Goal: Transaction & Acquisition: Purchase product/service

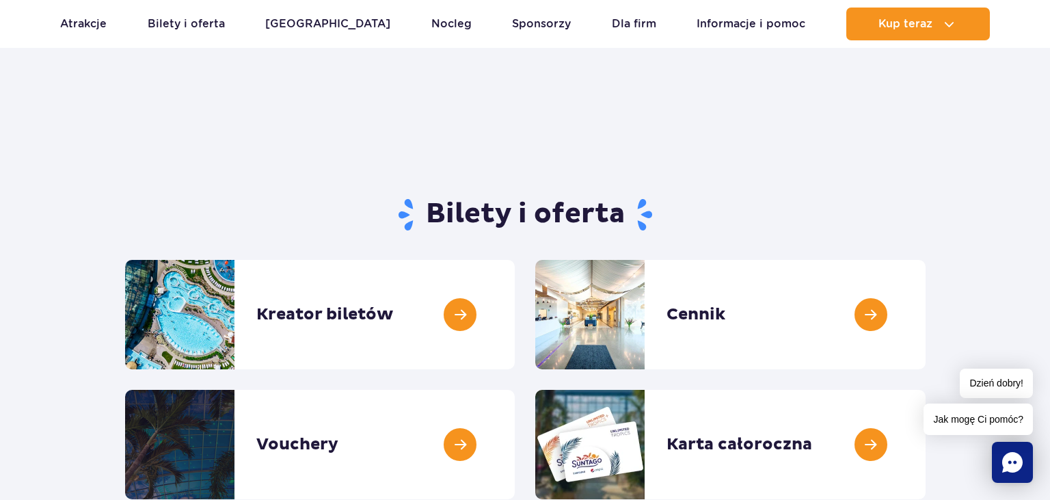
scroll to position [144, 0]
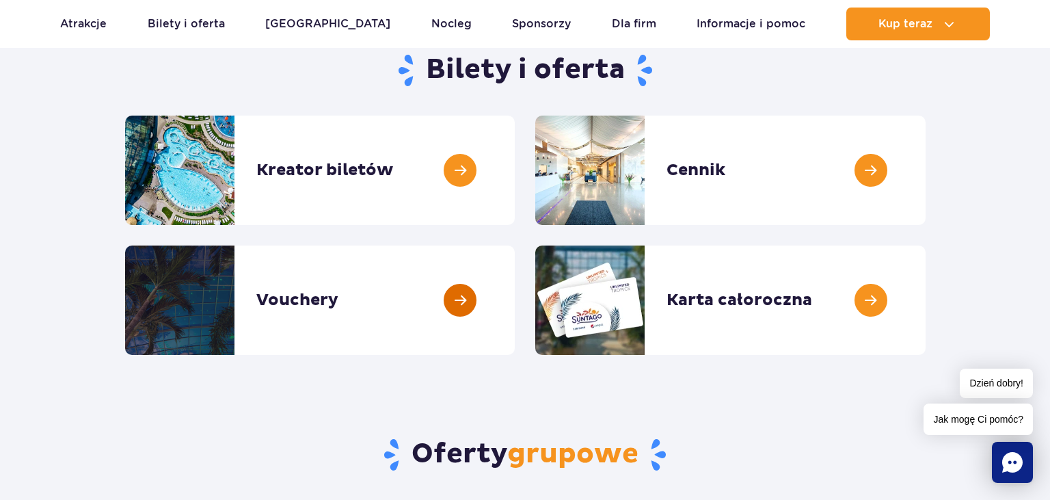
click at [515, 299] on link at bounding box center [515, 299] width 0 height 109
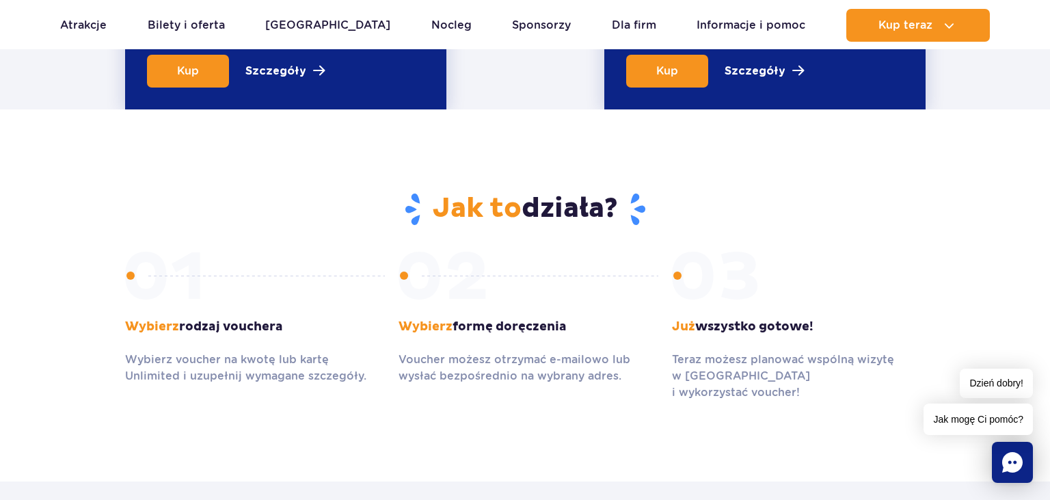
scroll to position [577, 0]
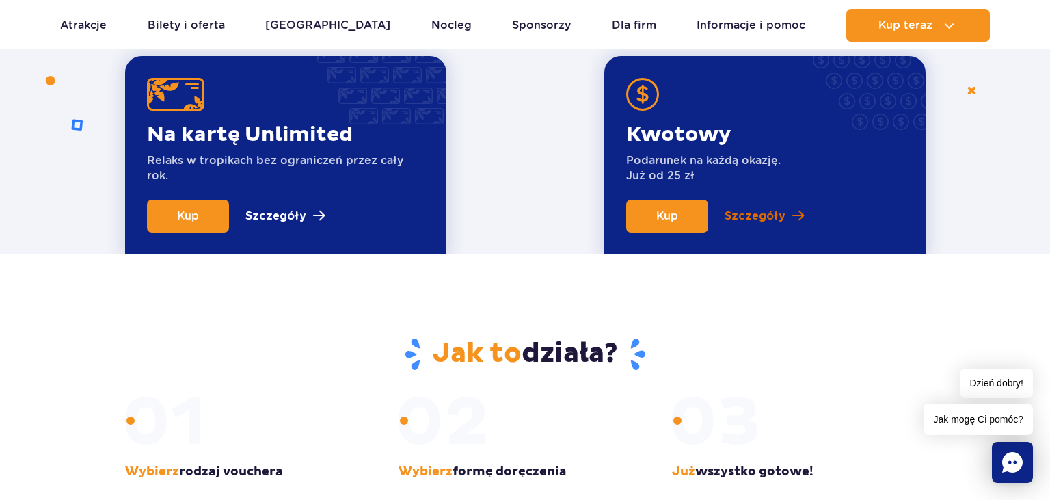
click at [741, 220] on p "Szczegóły" at bounding box center [754, 216] width 61 height 16
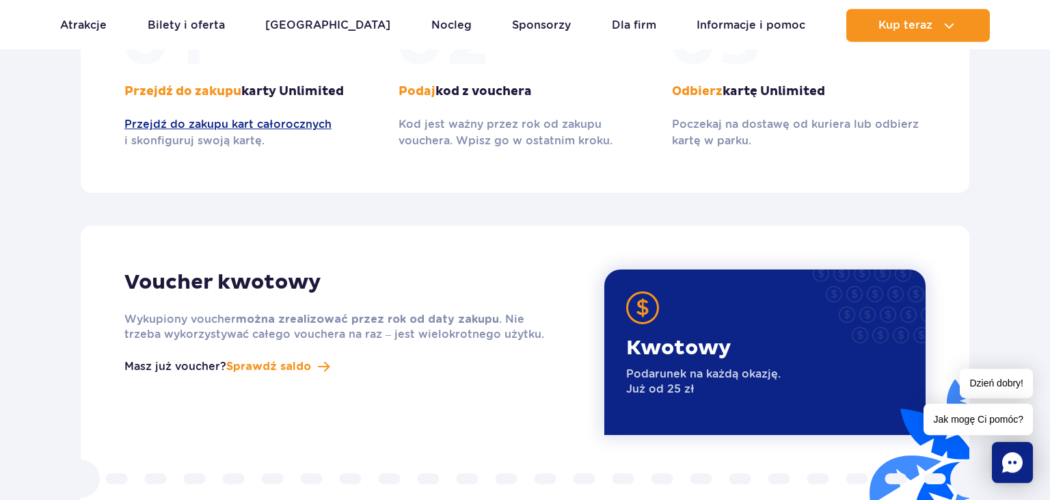
scroll to position [1515, 0]
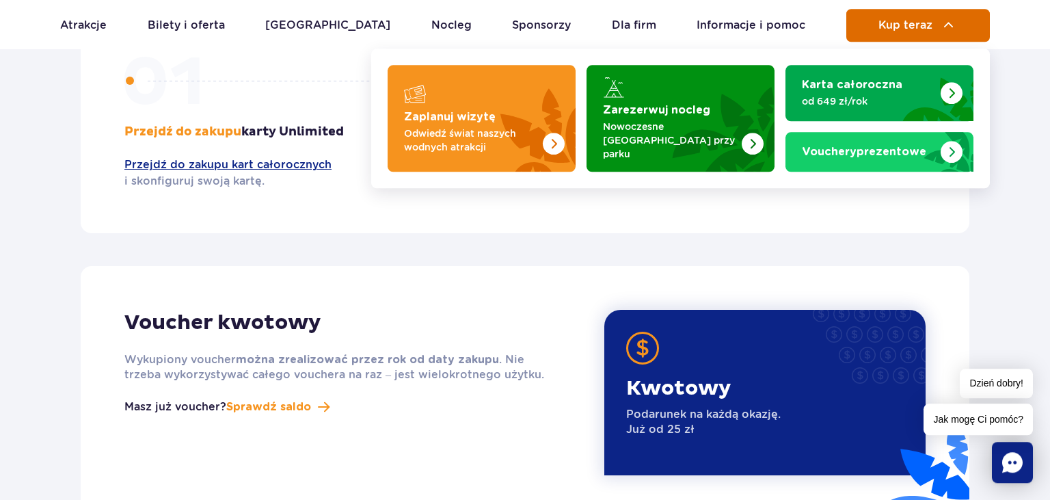
click at [903, 31] on span "Kup teraz" at bounding box center [905, 25] width 54 height 12
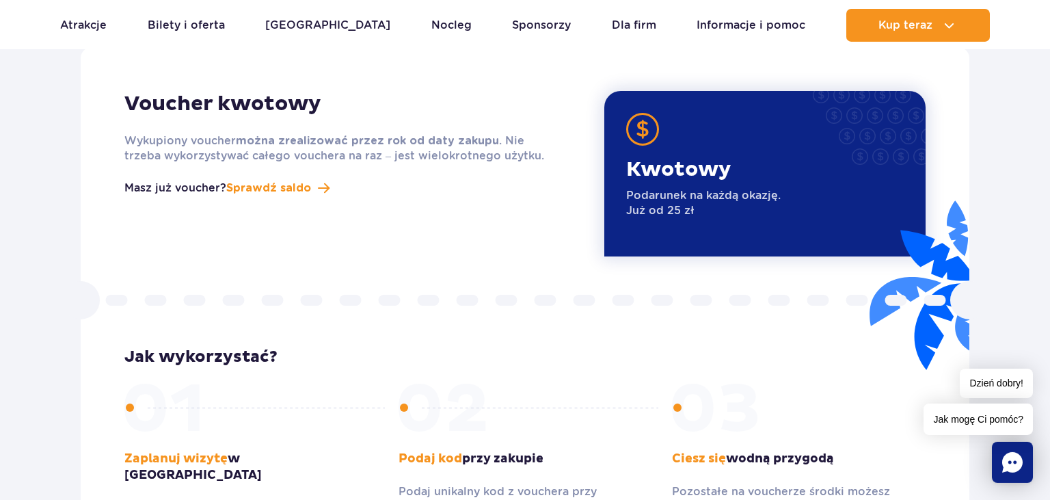
scroll to position [1948, 0]
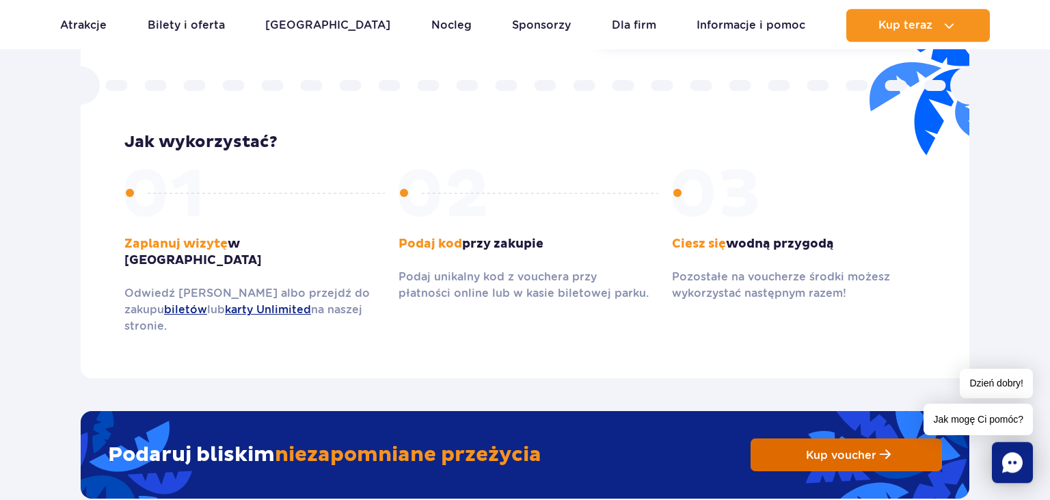
click at [825, 448] on span "Kup voucher" at bounding box center [841, 454] width 70 height 13
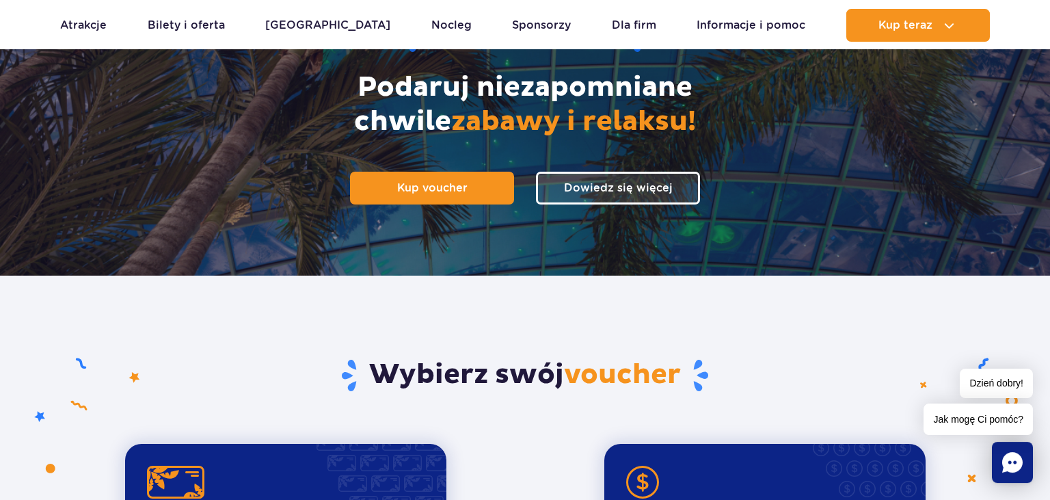
scroll to position [0, 0]
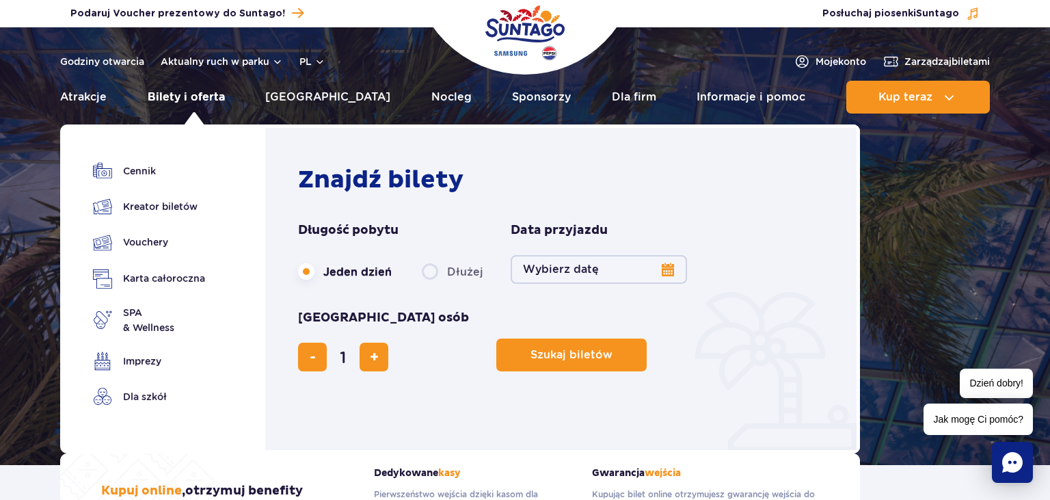
click at [220, 97] on link "Bilety i oferta" at bounding box center [186, 97] width 77 height 33
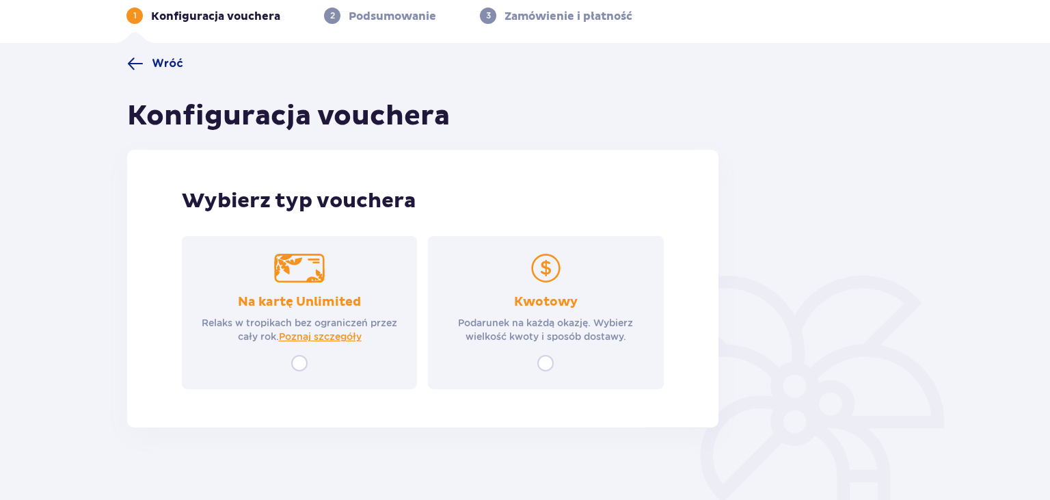
scroll to position [73, 0]
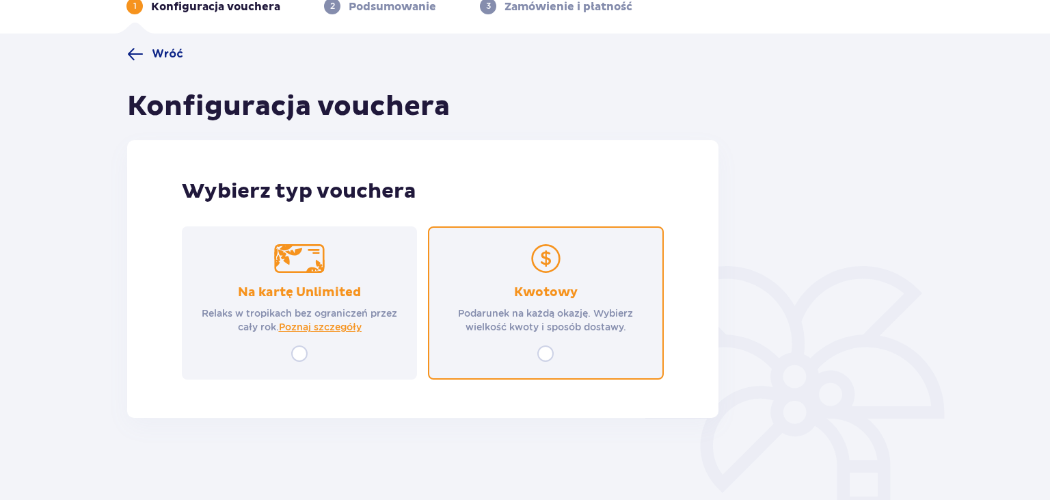
click at [545, 355] on input "radio" at bounding box center [545, 353] width 16 height 16
radio input "true"
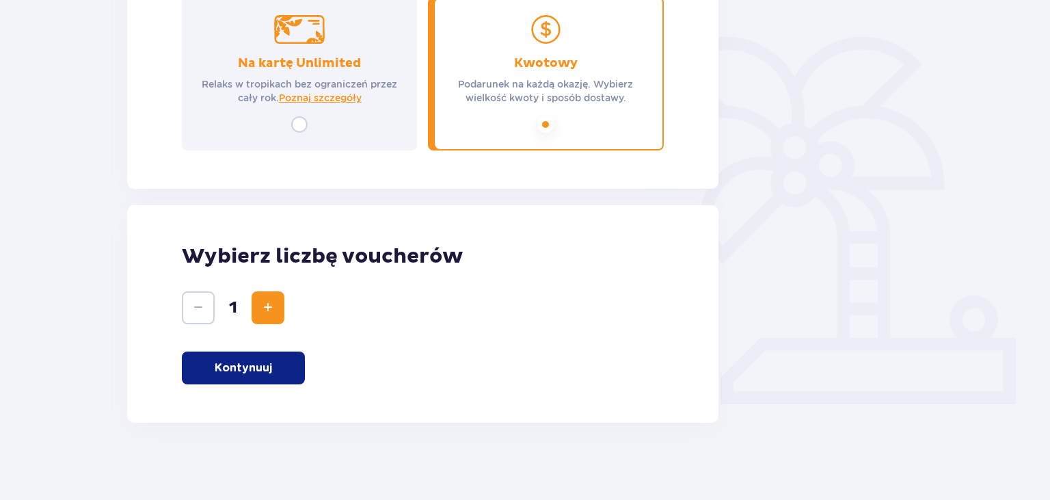
scroll to position [306, 0]
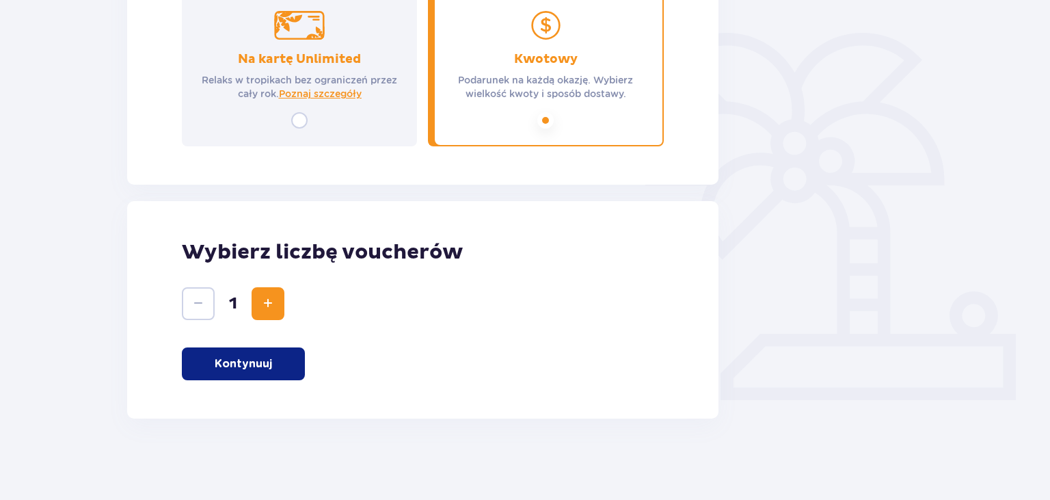
click at [277, 365] on button "Kontynuuj" at bounding box center [243, 363] width 123 height 33
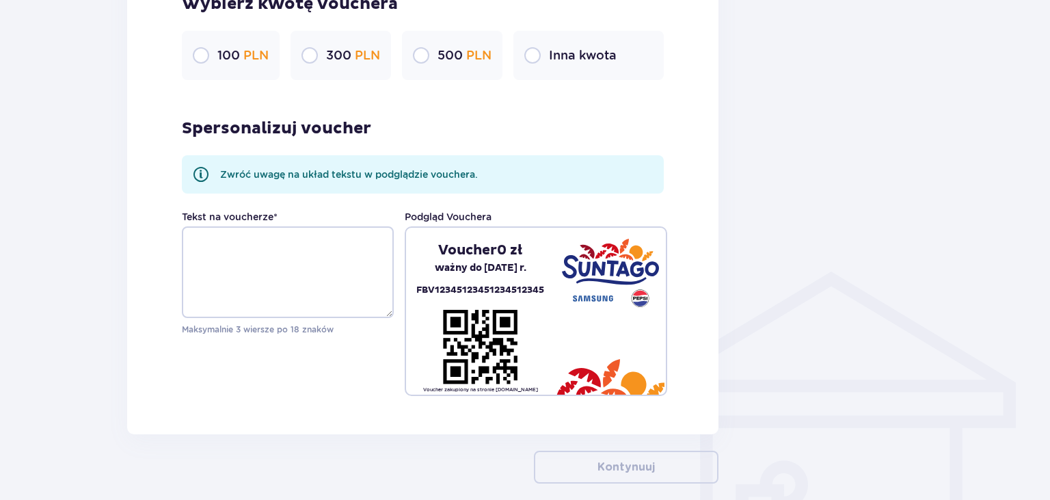
scroll to position [832, 0]
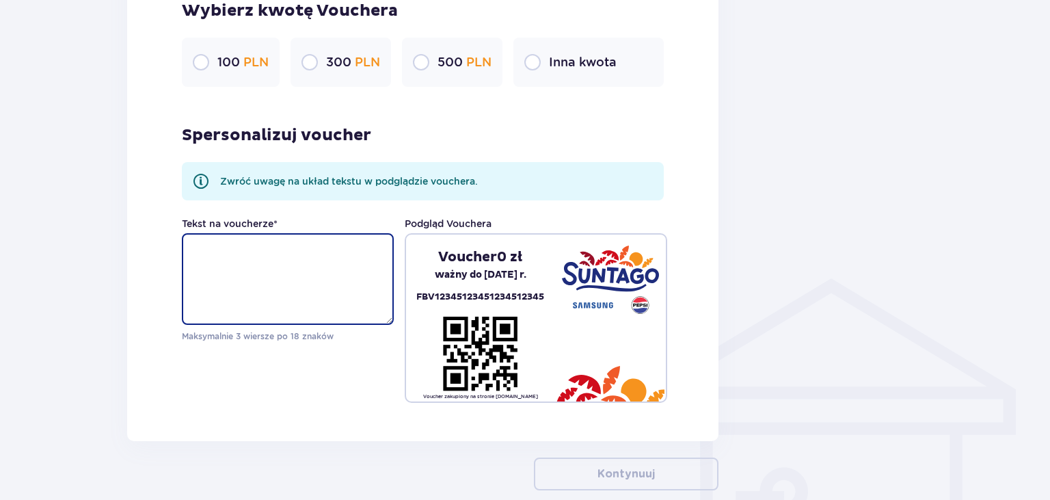
click at [239, 264] on textarea "Tekst na voucherze *" at bounding box center [288, 279] width 212 height 92
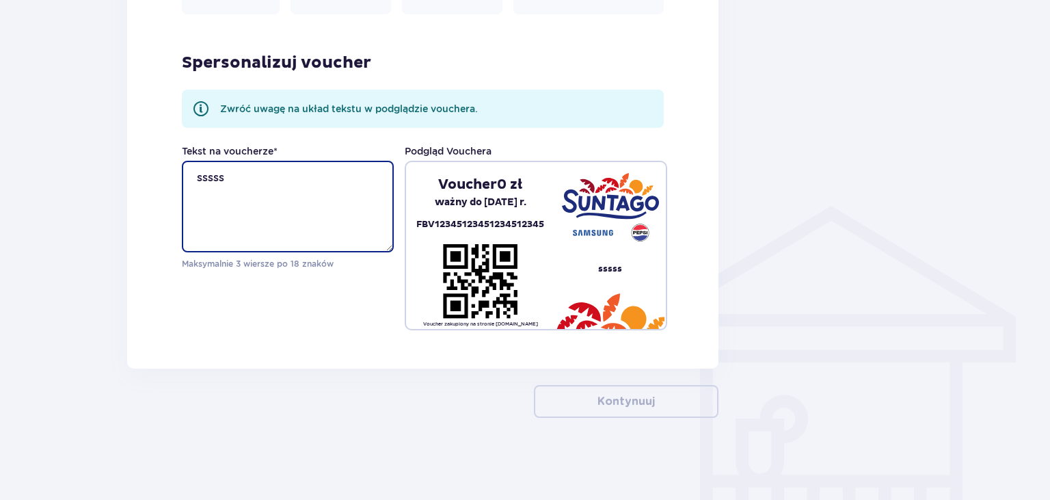
type textarea "sssss"
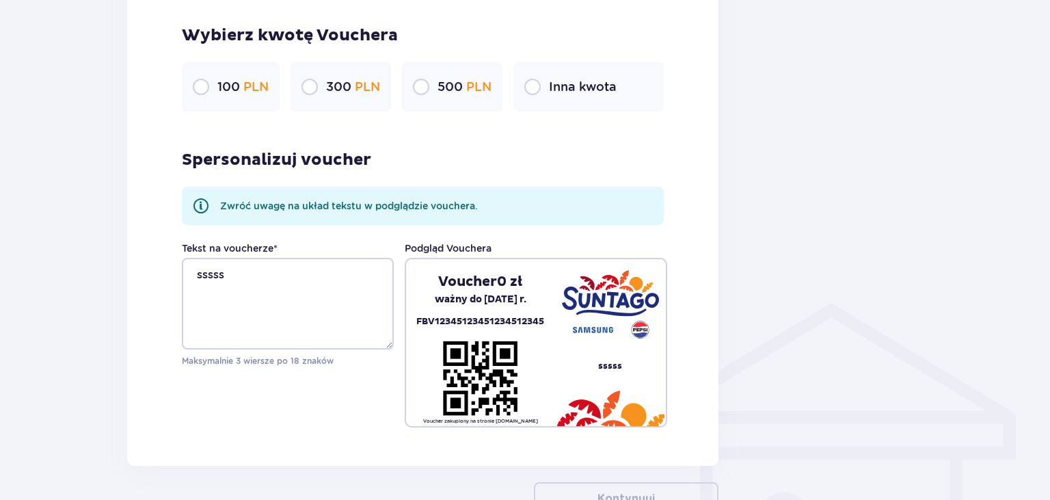
scroll to position [615, 0]
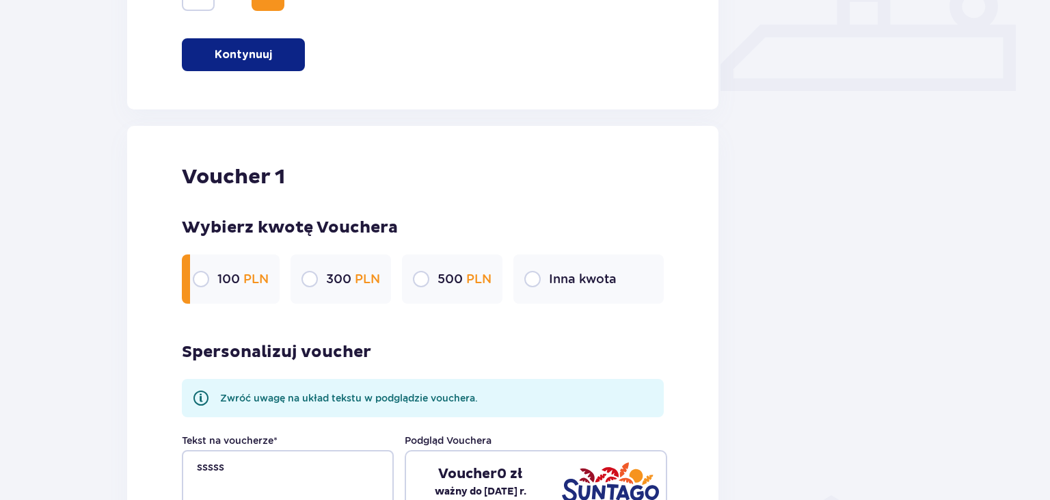
click at [201, 281] on input "radio" at bounding box center [201, 279] width 16 height 16
radio input "true"
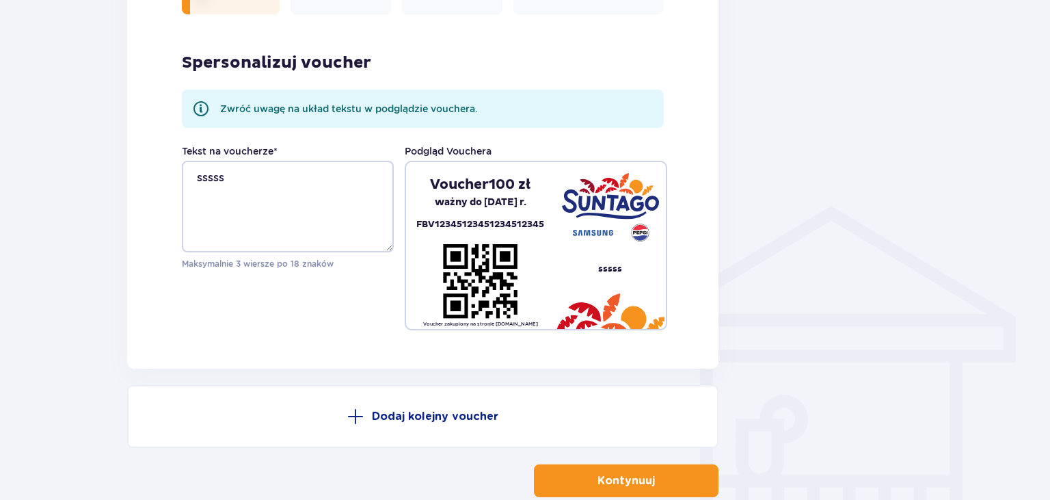
scroll to position [983, 0]
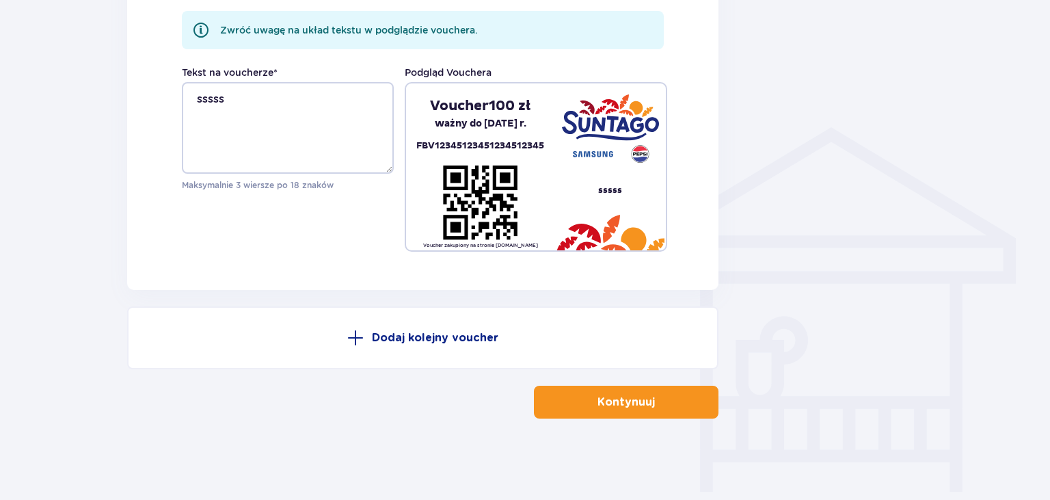
click at [616, 402] on p "Kontynuuj" at bounding box center [625, 401] width 57 height 15
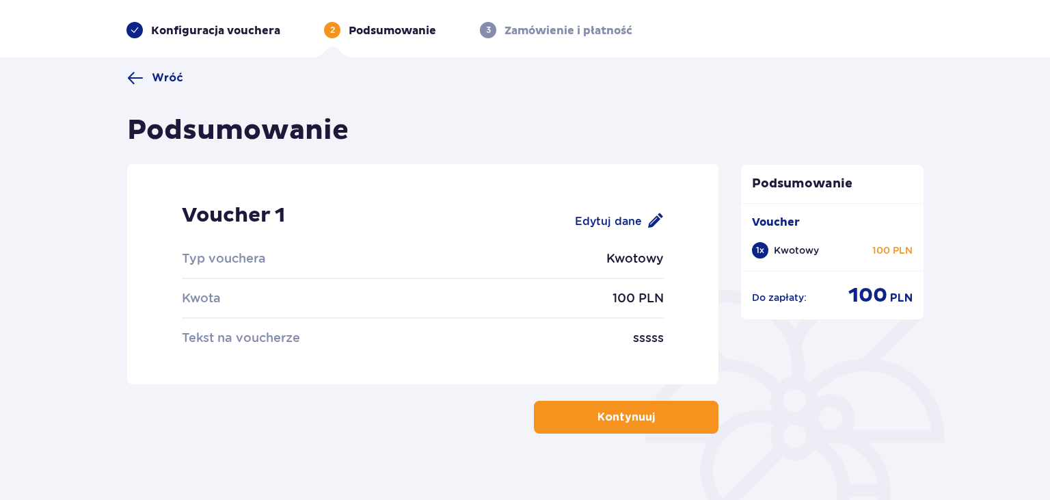
scroll to position [72, 0]
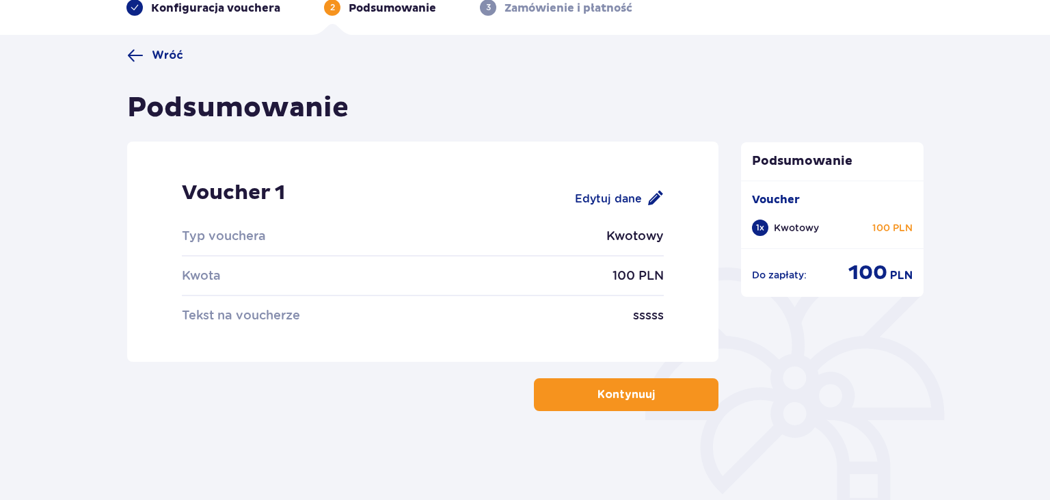
click at [601, 402] on button "Kontynuuj" at bounding box center [626, 394] width 184 height 33
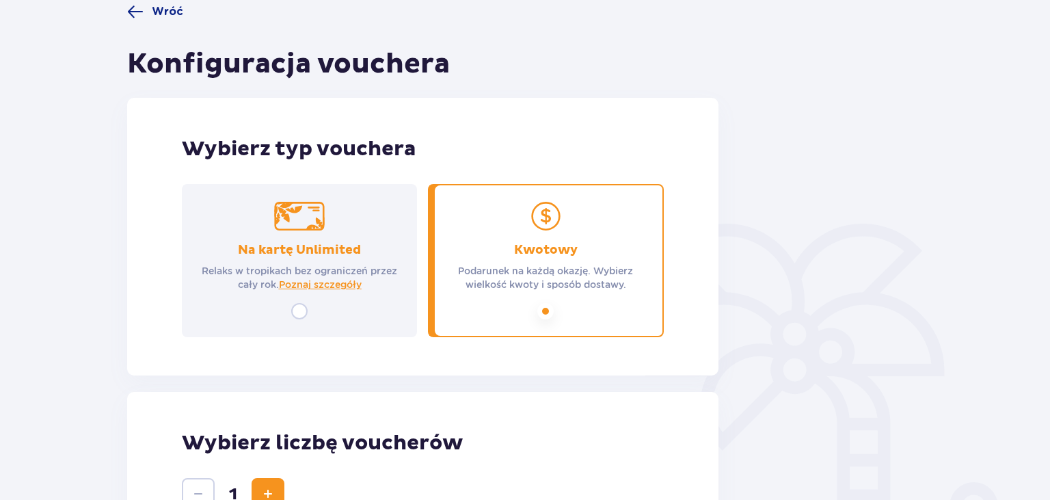
scroll to position [117, 0]
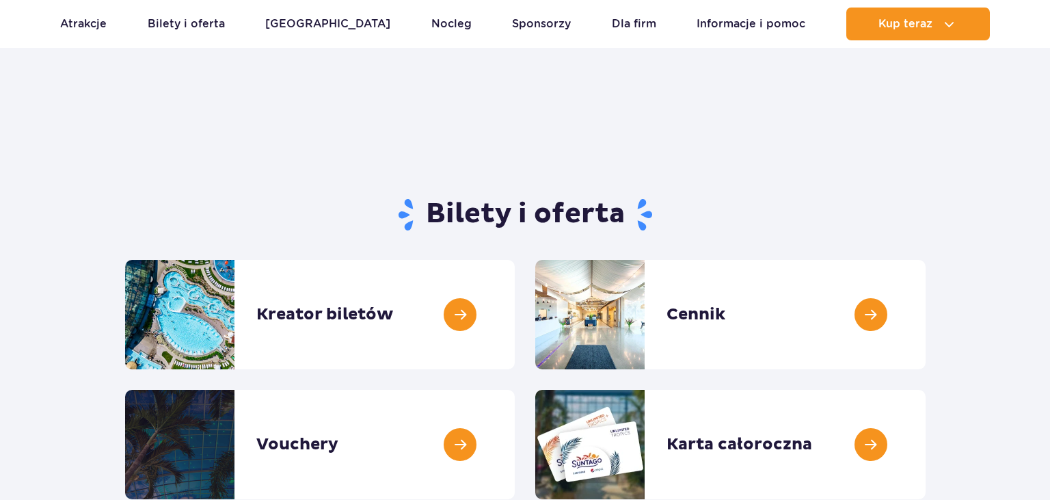
scroll to position [144, 0]
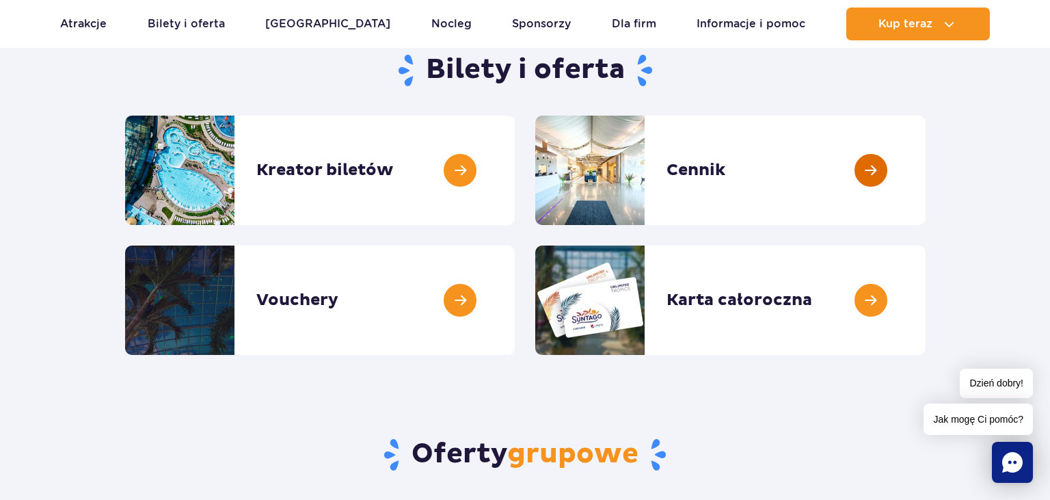
click at [925, 174] on link at bounding box center [925, 169] width 0 height 109
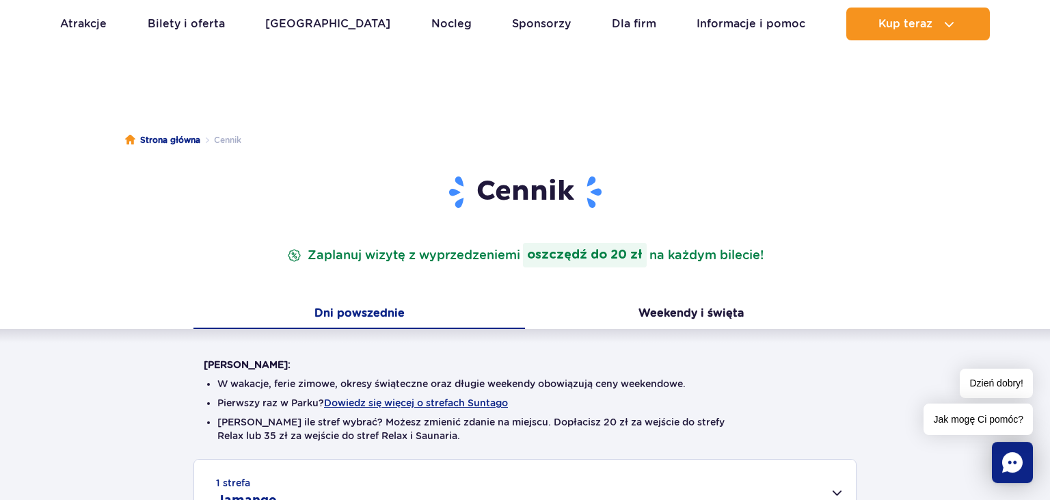
scroll to position [72, 0]
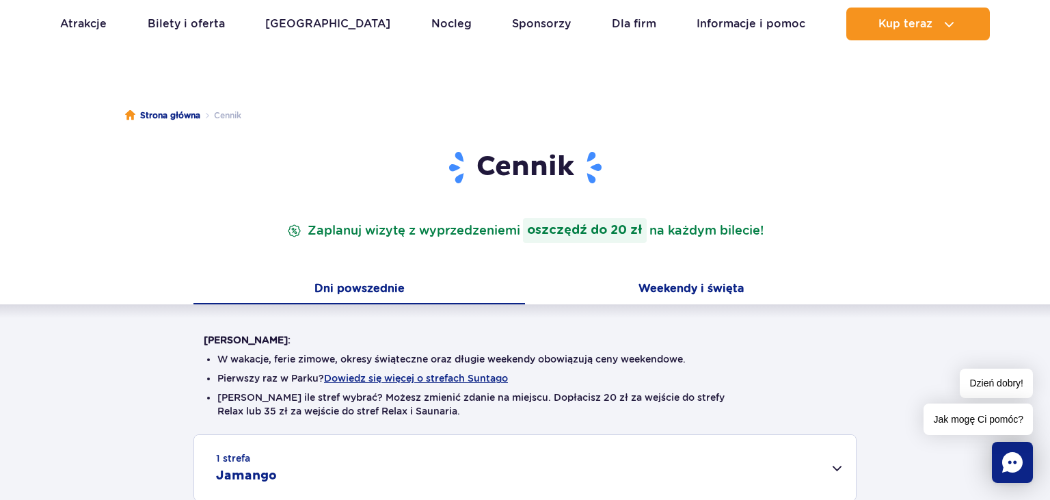
click at [683, 291] on button "Weekendy i święta" at bounding box center [690, 289] width 331 height 29
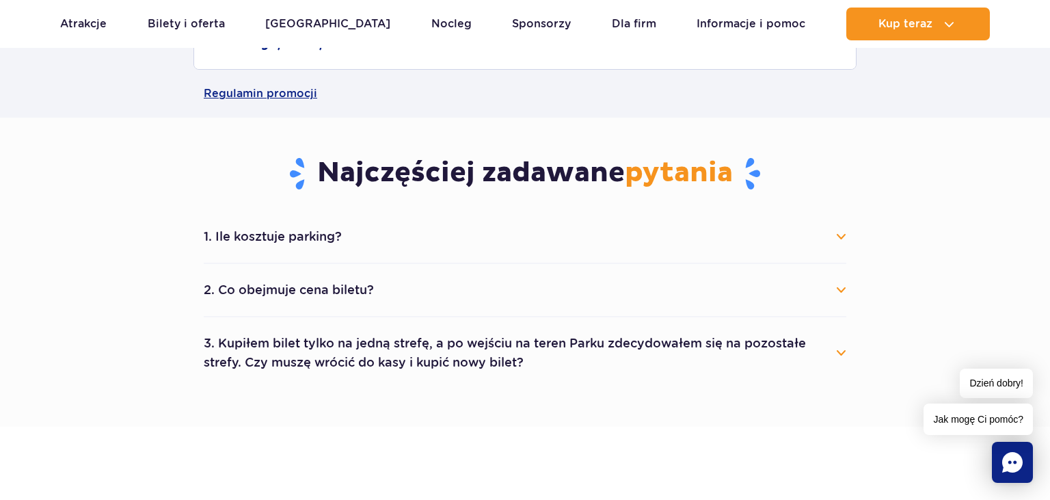
scroll to position [1010, 0]
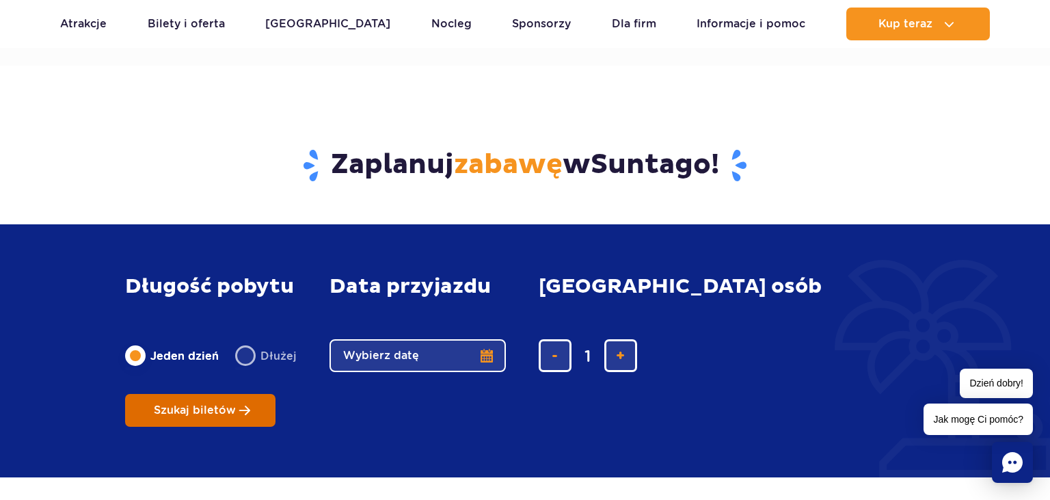
click at [236, 404] on span "Szukaj biletów" at bounding box center [195, 410] width 82 height 12
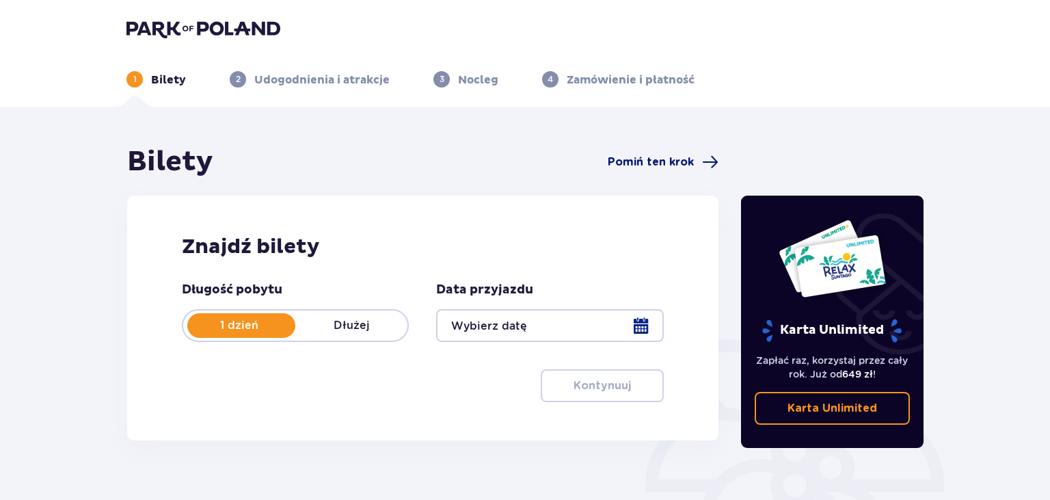
click at [655, 160] on span "Pomiń ten krok" at bounding box center [650, 161] width 86 height 15
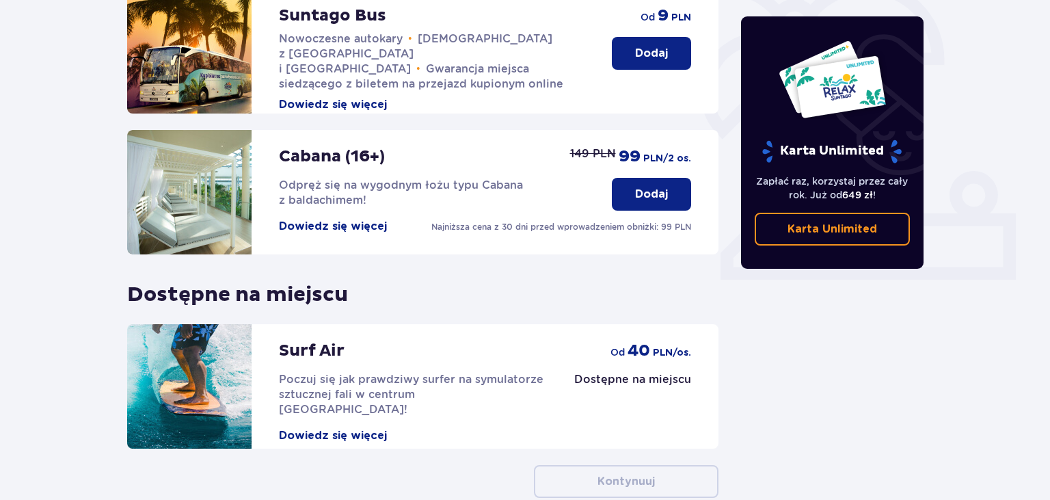
scroll to position [433, 0]
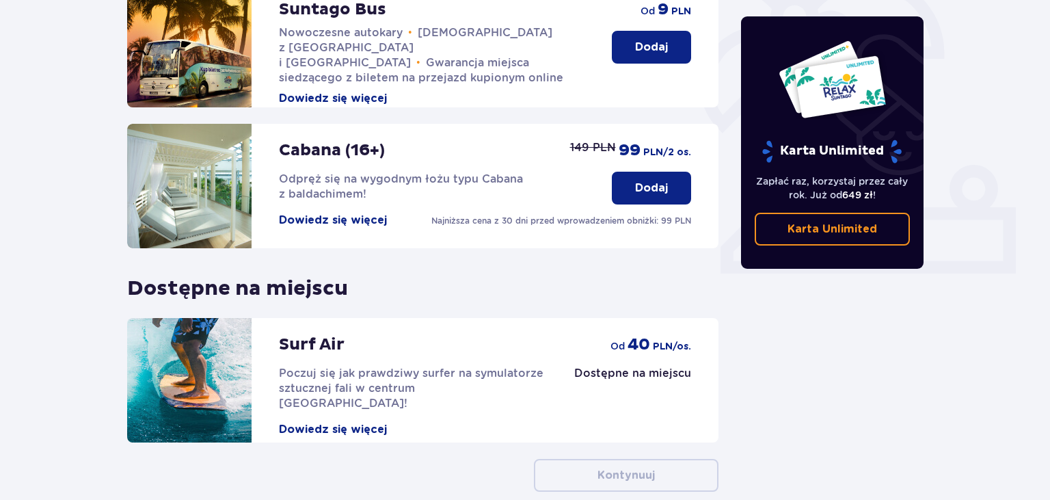
click at [314, 213] on button "Dowiedz się więcej" at bounding box center [333, 220] width 108 height 15
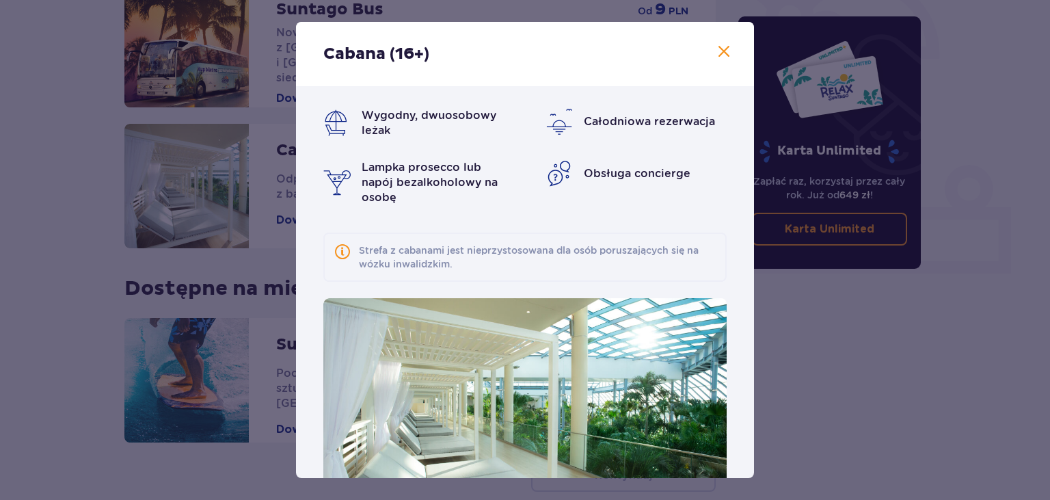
click at [730, 51] on span at bounding box center [723, 52] width 16 height 16
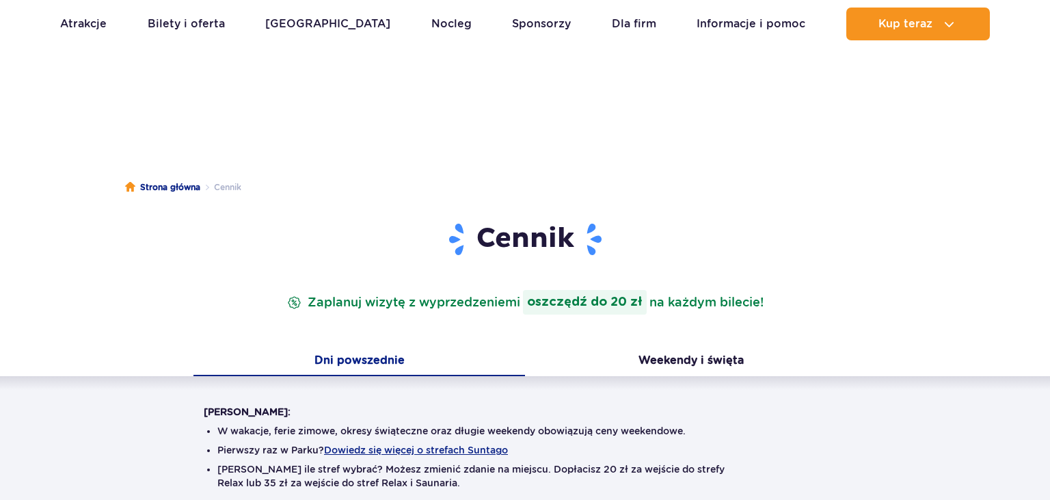
scroll to position [1010, 0]
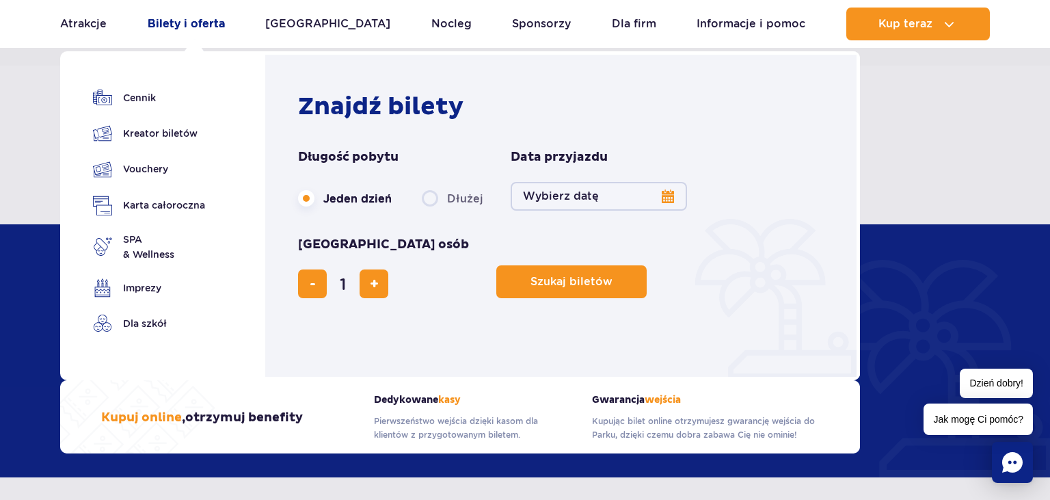
click at [172, 21] on link "Bilety i oferta" at bounding box center [186, 24] width 77 height 33
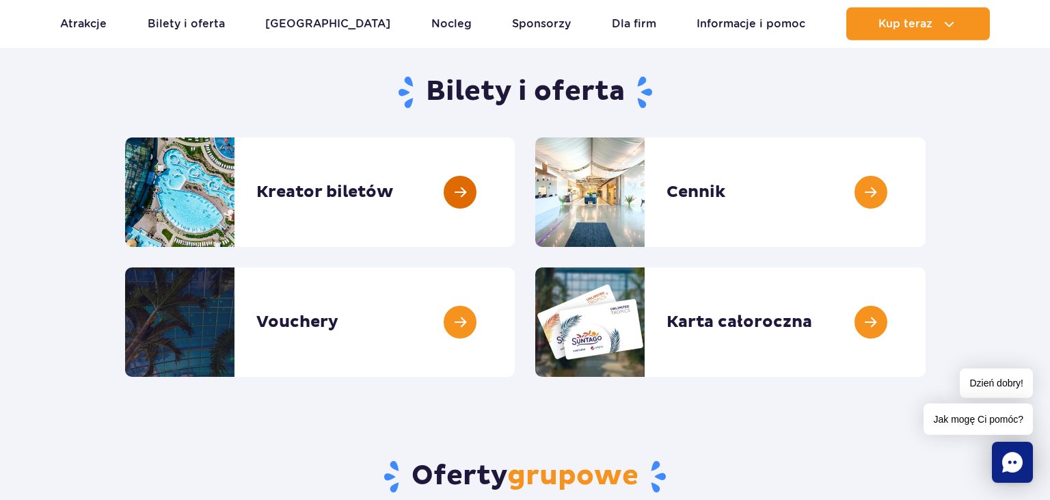
scroll to position [144, 0]
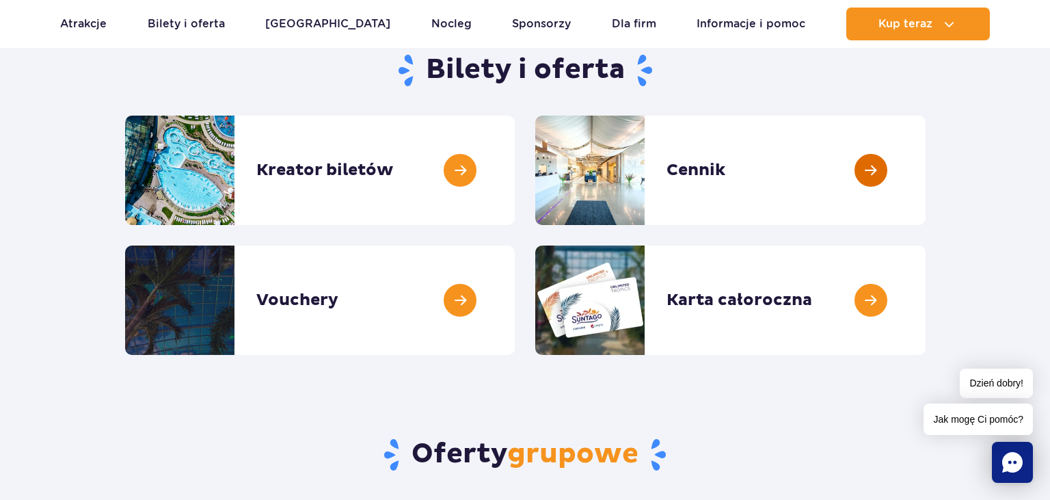
click at [925, 167] on link at bounding box center [925, 169] width 0 height 109
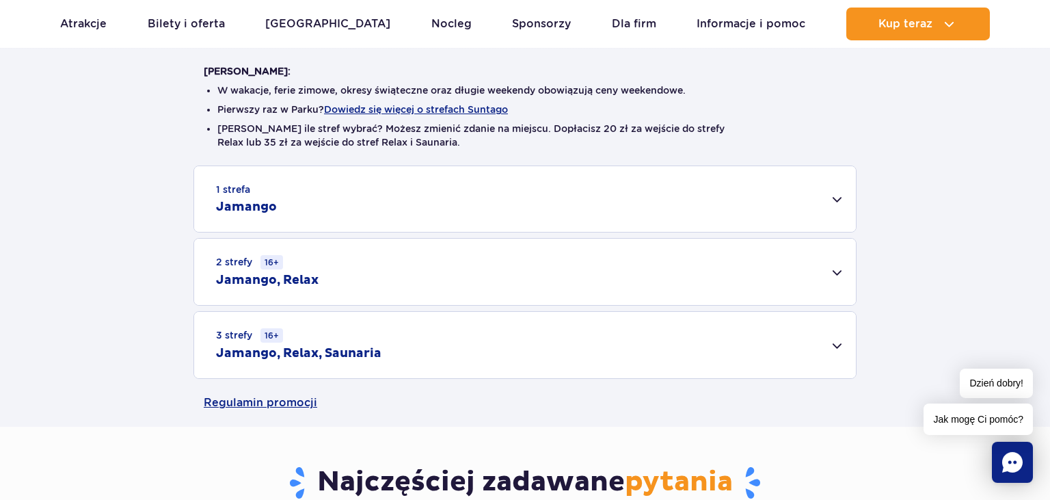
scroll to position [361, 0]
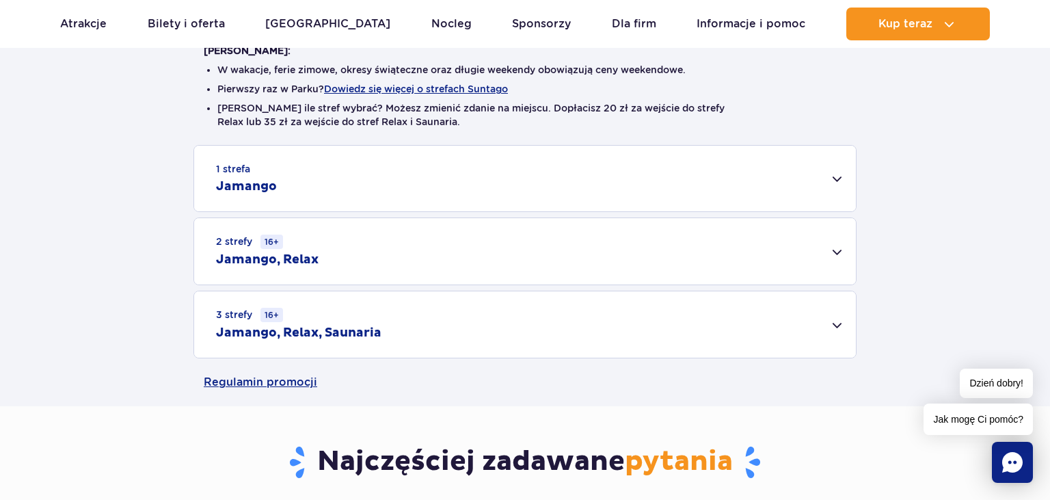
click at [256, 182] on h2 "Jamango" at bounding box center [246, 186] width 61 height 16
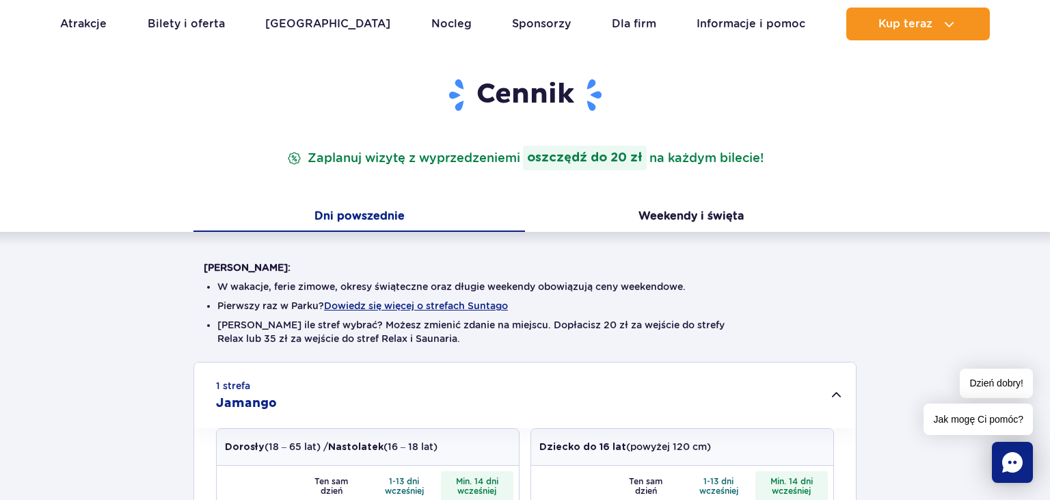
scroll to position [288, 0]
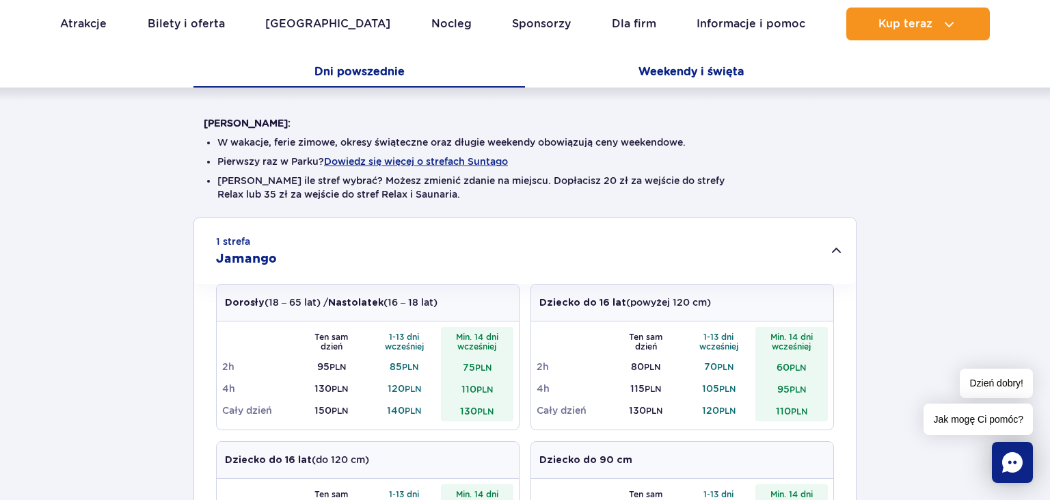
click at [690, 72] on button "Weekendy i święta" at bounding box center [690, 73] width 331 height 29
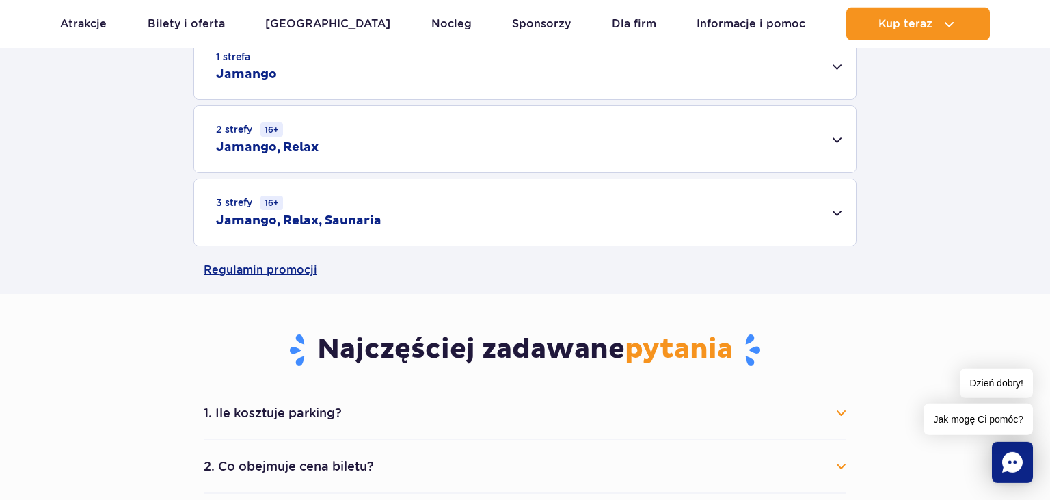
scroll to position [361, 0]
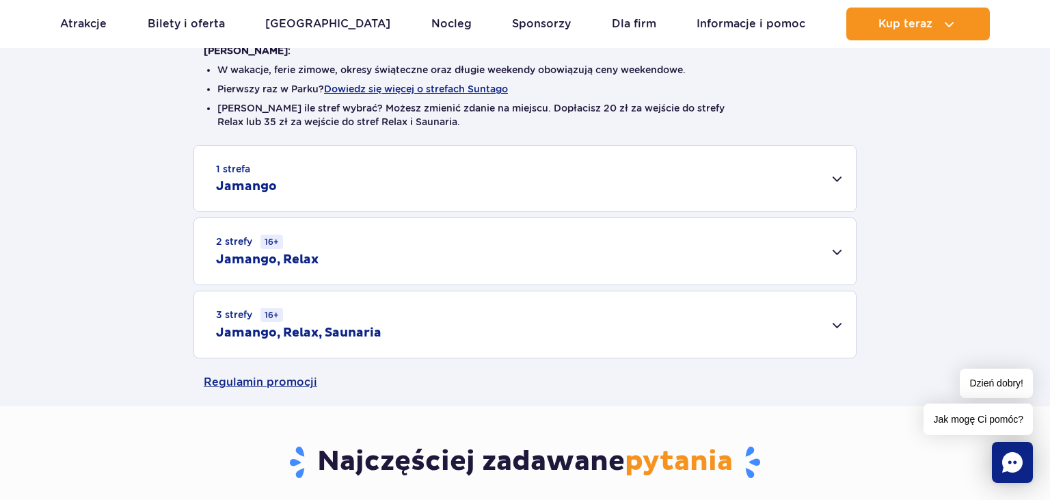
click at [236, 187] on h2 "Jamango" at bounding box center [246, 186] width 61 height 16
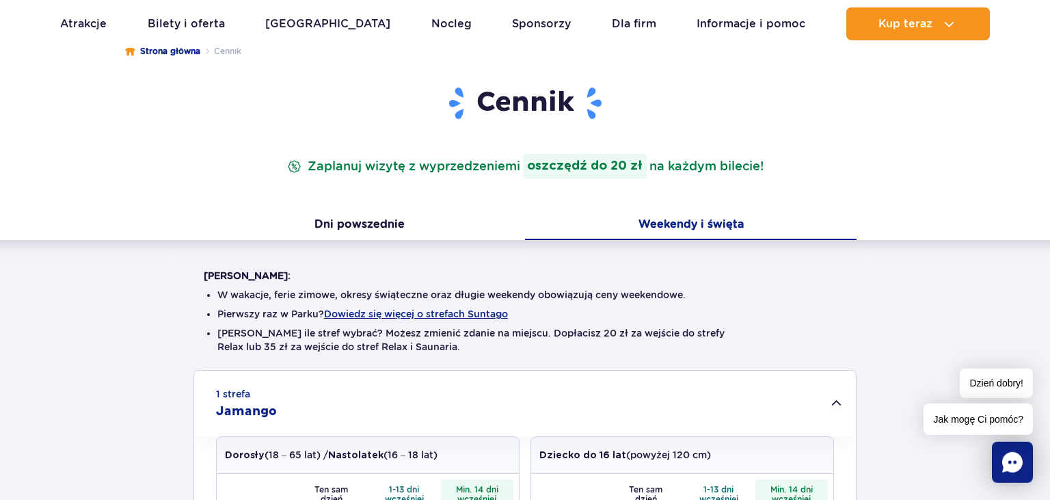
scroll to position [72, 0]
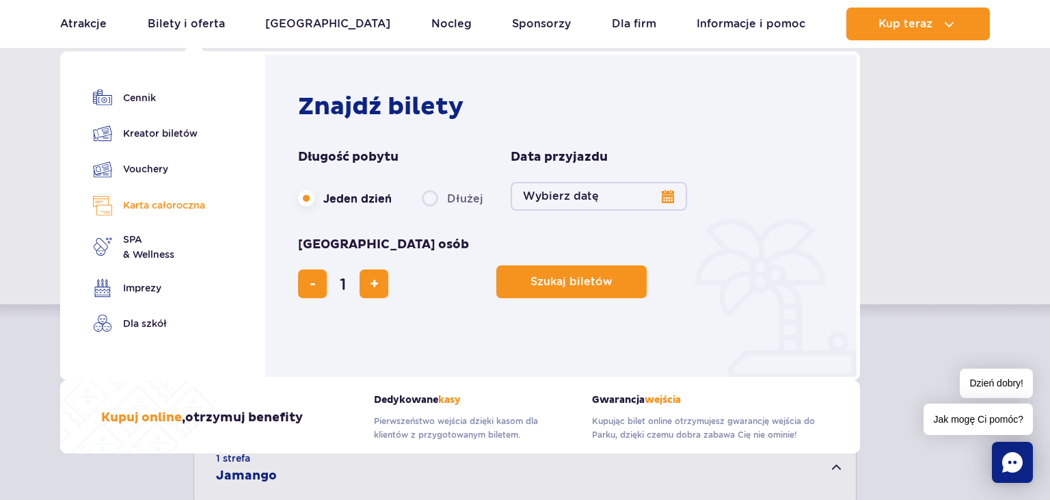
click at [154, 203] on link "Karta całoroczna" at bounding box center [149, 205] width 112 height 20
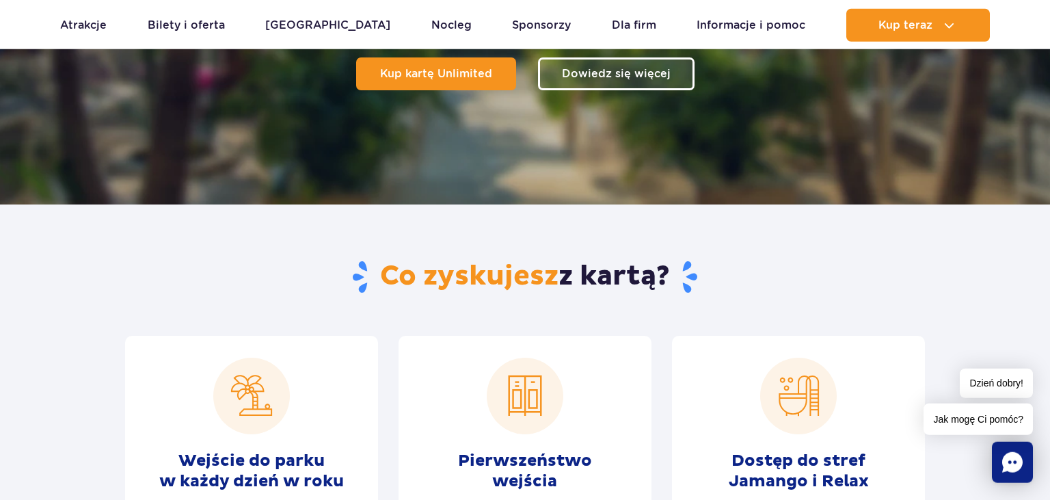
scroll to position [216, 0]
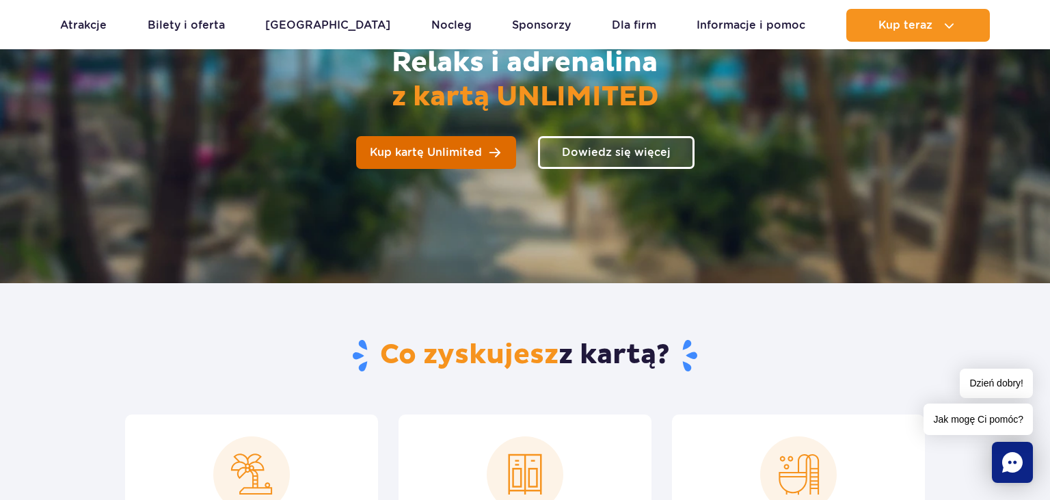
click at [424, 152] on span "Kup kartę Unlimited" at bounding box center [426, 152] width 112 height 11
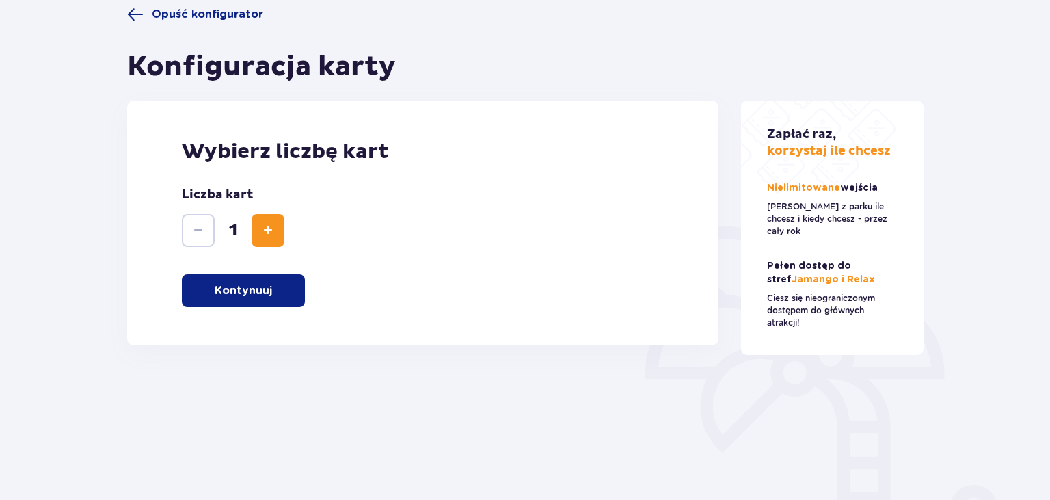
scroll to position [204, 0]
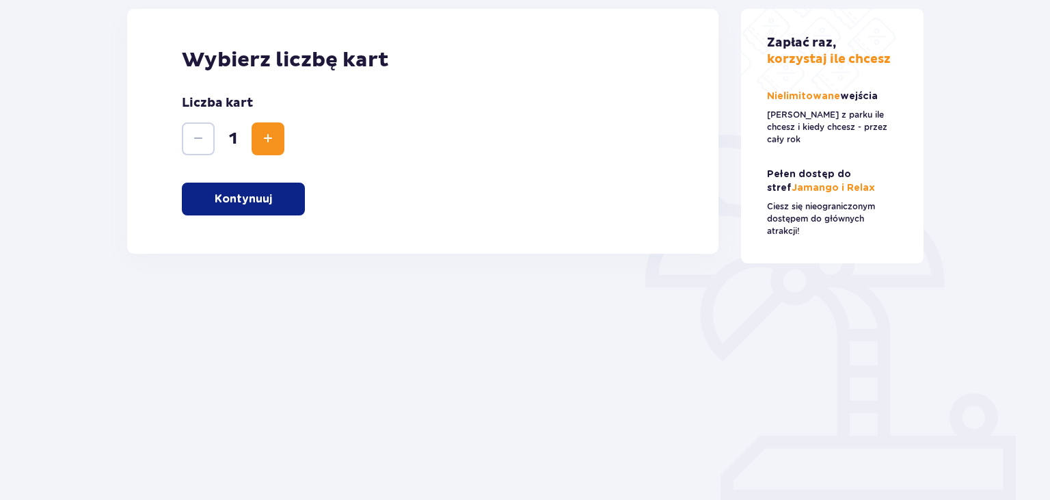
click at [266, 145] on span "Increase" at bounding box center [268, 139] width 16 height 16
click at [201, 145] on span "Decrease" at bounding box center [198, 139] width 16 height 16
click at [221, 198] on p "Kontynuuj" at bounding box center [243, 198] width 57 height 15
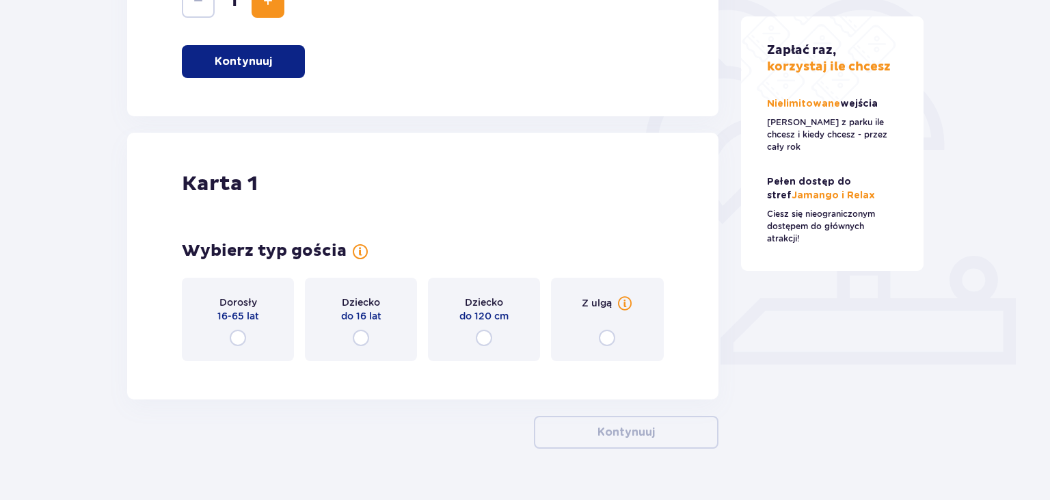
scroll to position [372, 0]
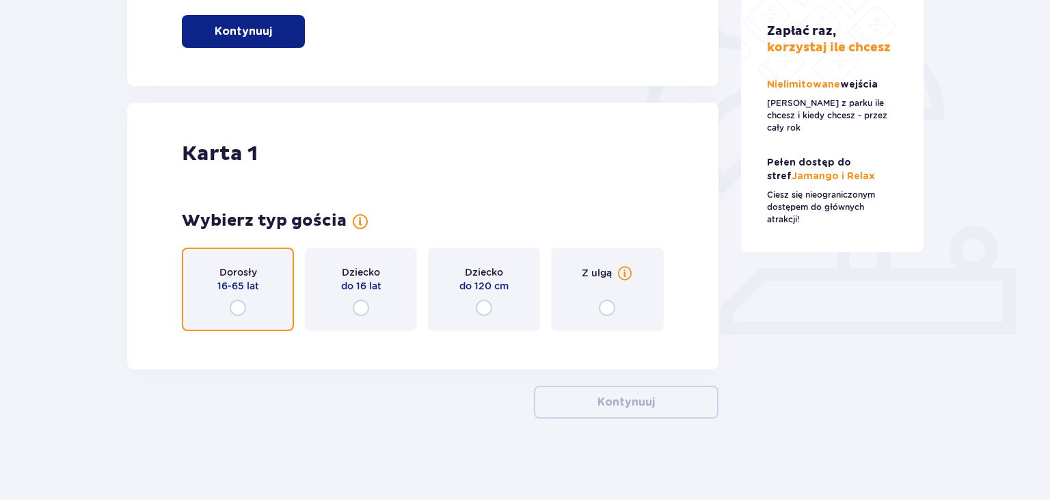
click at [237, 310] on input "radio" at bounding box center [238, 307] width 16 height 16
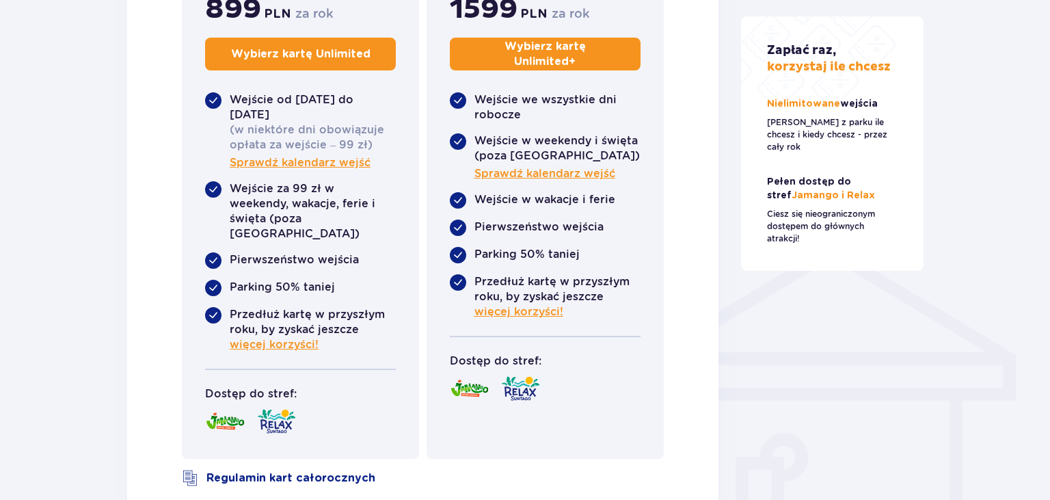
scroll to position [874, 0]
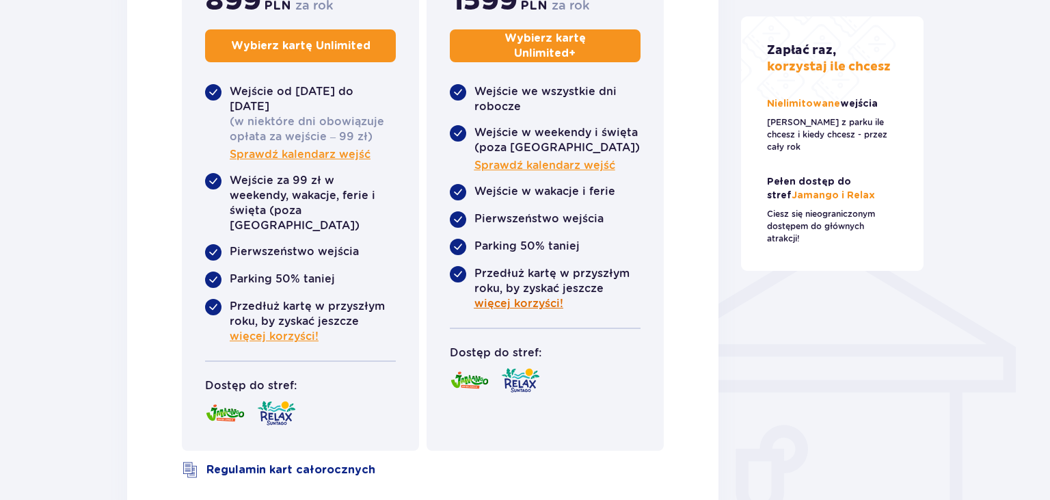
click at [526, 302] on span "więcej korzyści!" at bounding box center [518, 303] width 89 height 15
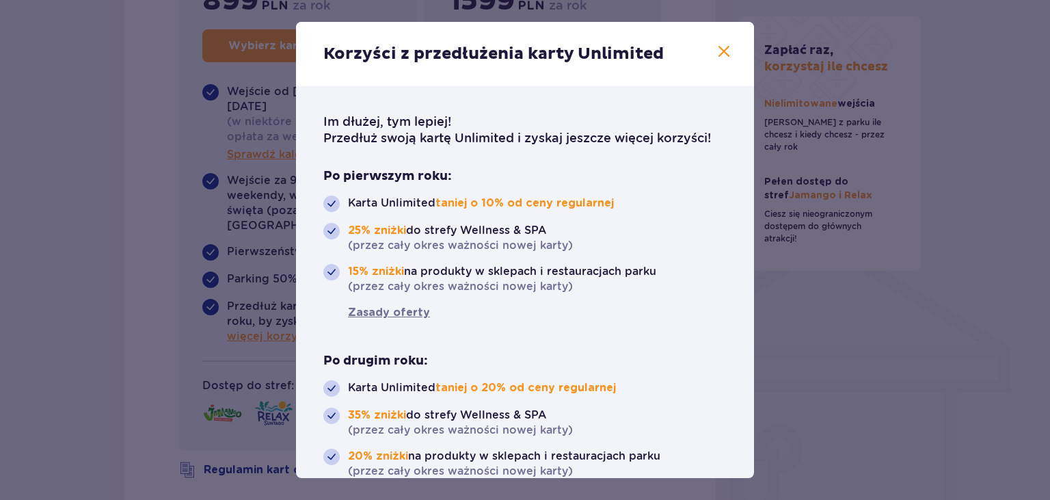
click at [722, 49] on span at bounding box center [723, 52] width 16 height 16
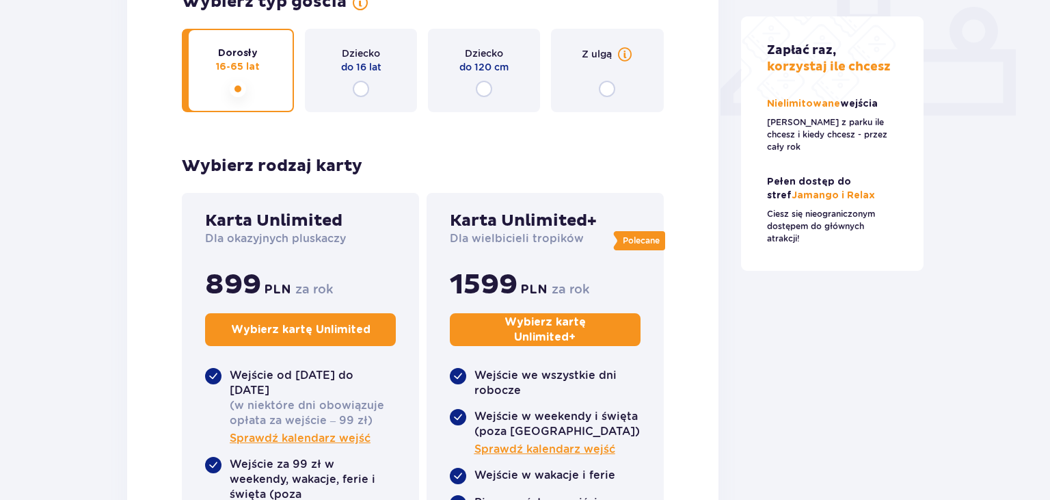
scroll to position [585, 0]
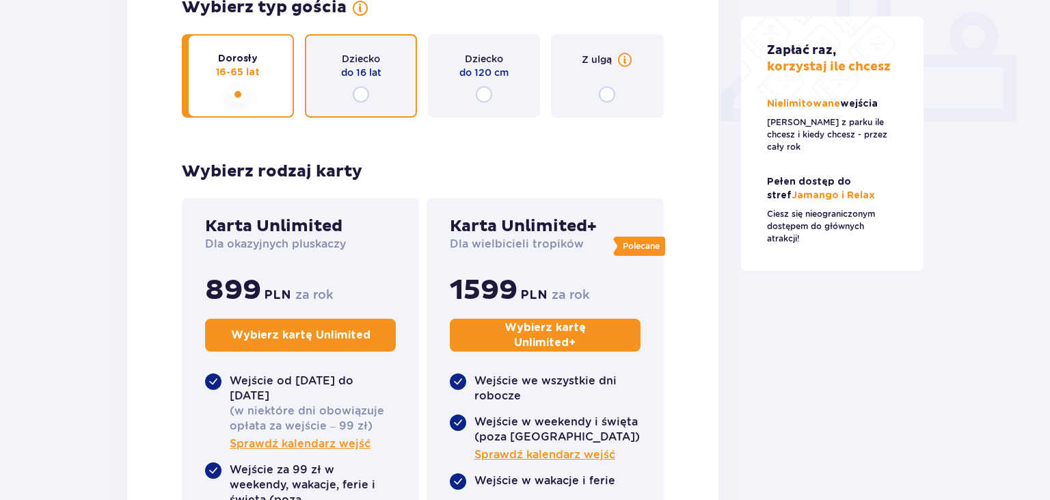
click at [360, 100] on input "radio" at bounding box center [361, 94] width 16 height 16
